Goal: Task Accomplishment & Management: Contribute content

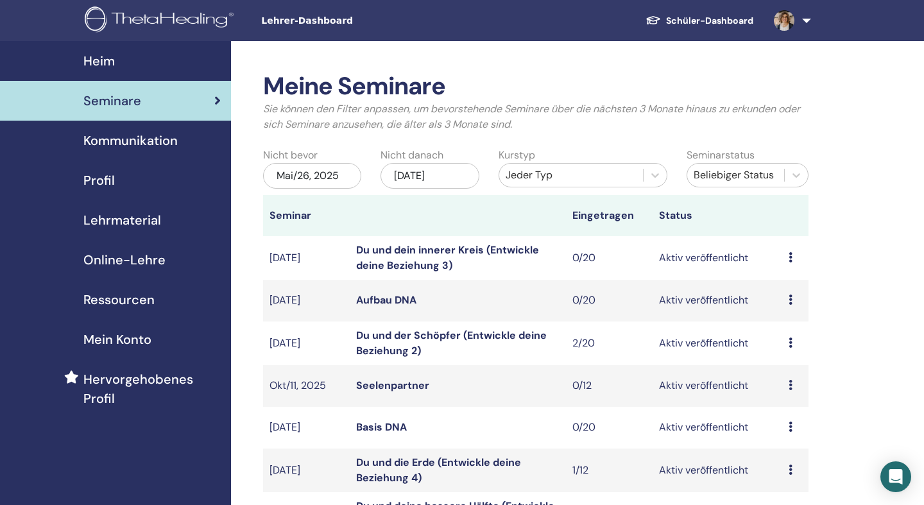
click at [110, 98] on span "Seminare" at bounding box center [112, 100] width 58 height 19
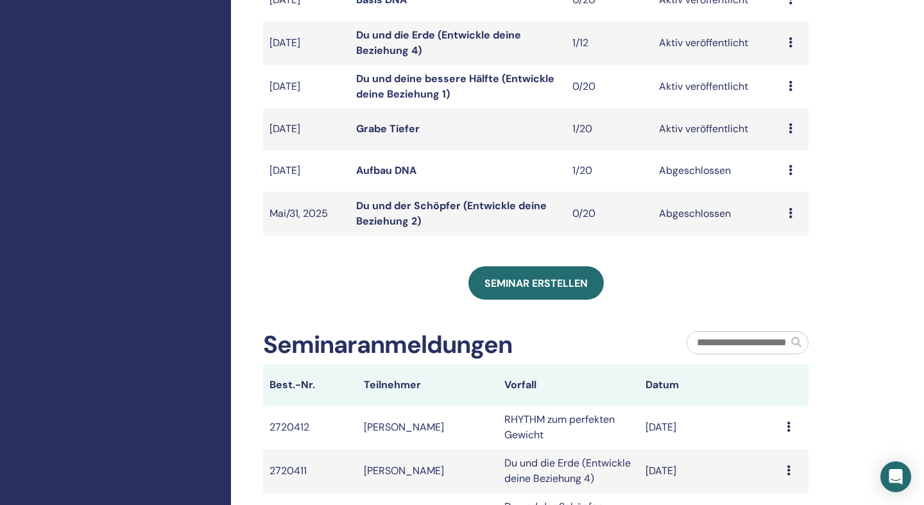
scroll to position [428, 0]
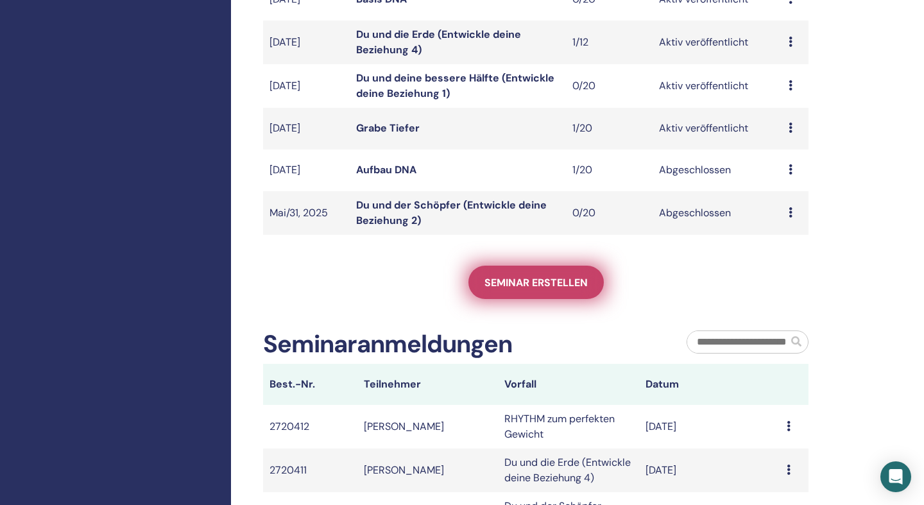
click at [512, 284] on span "Seminar erstellen" at bounding box center [536, 282] width 103 height 13
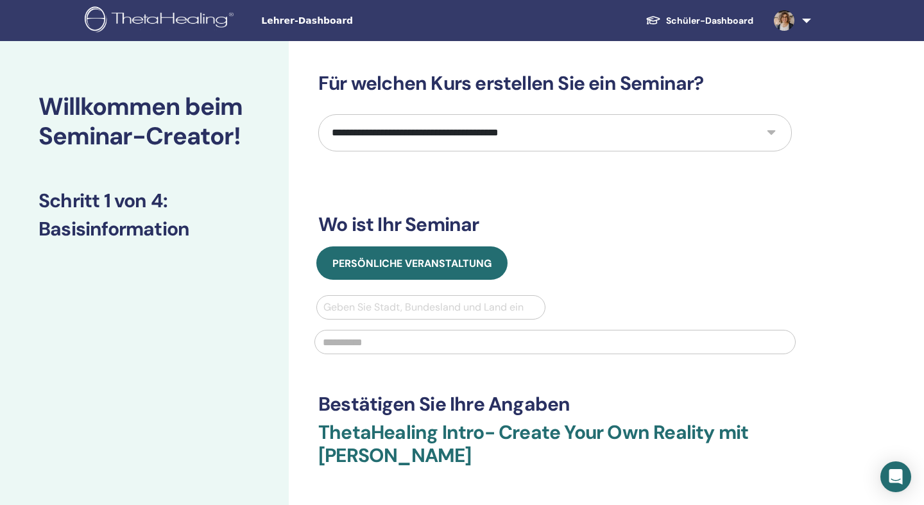
select select "*"
click option "**********" at bounding box center [0, 0] width 0 height 0
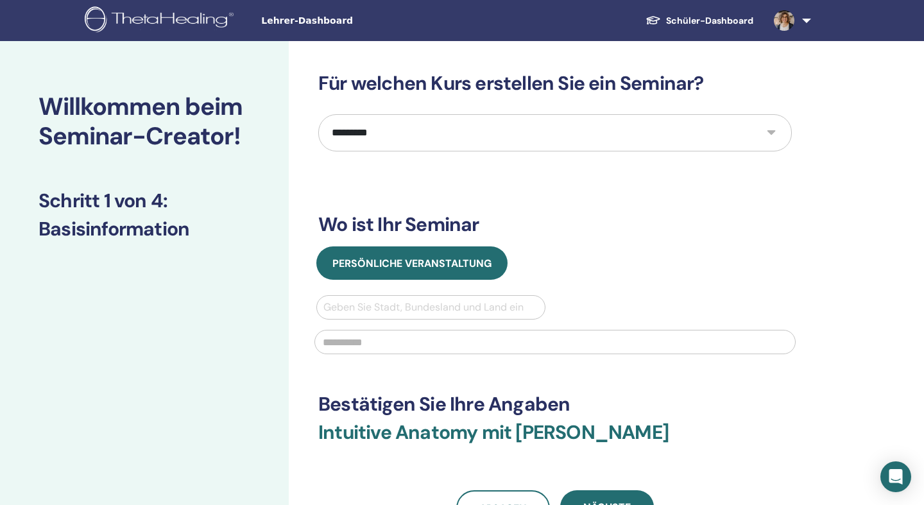
click at [811, 22] on link at bounding box center [790, 20] width 53 height 41
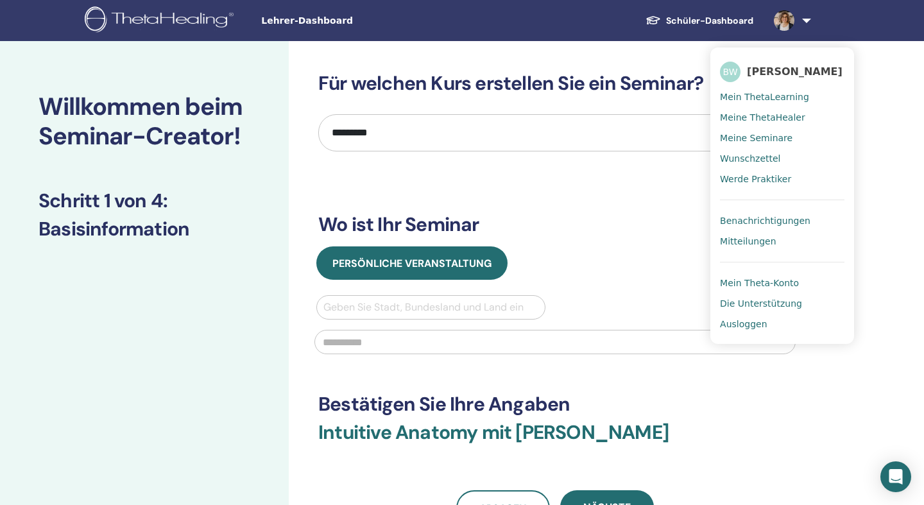
click at [735, 325] on span "Ausloggen" at bounding box center [743, 324] width 47 height 12
